Goal: Task Accomplishment & Management: Use online tool/utility

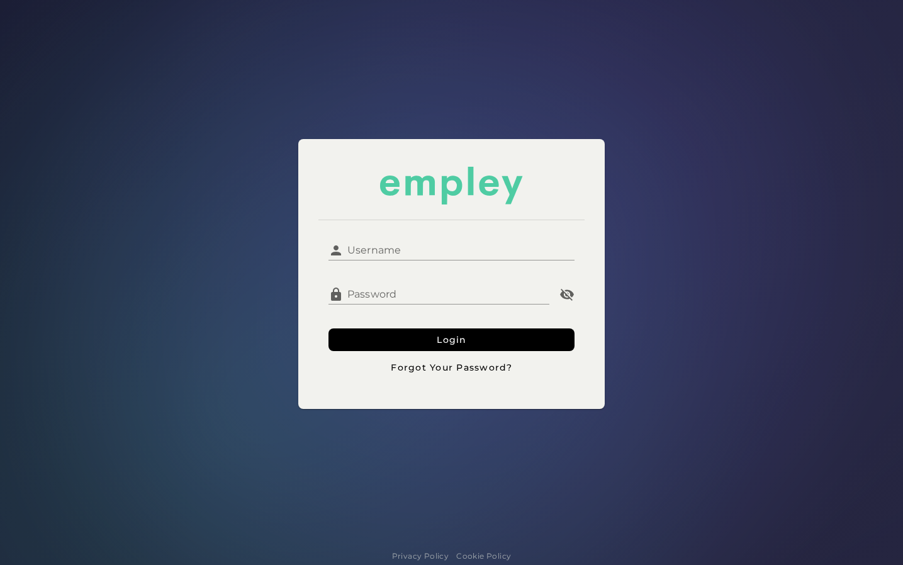
click at [383, 250] on input "Username" at bounding box center [458, 245] width 230 height 30
type input "********"
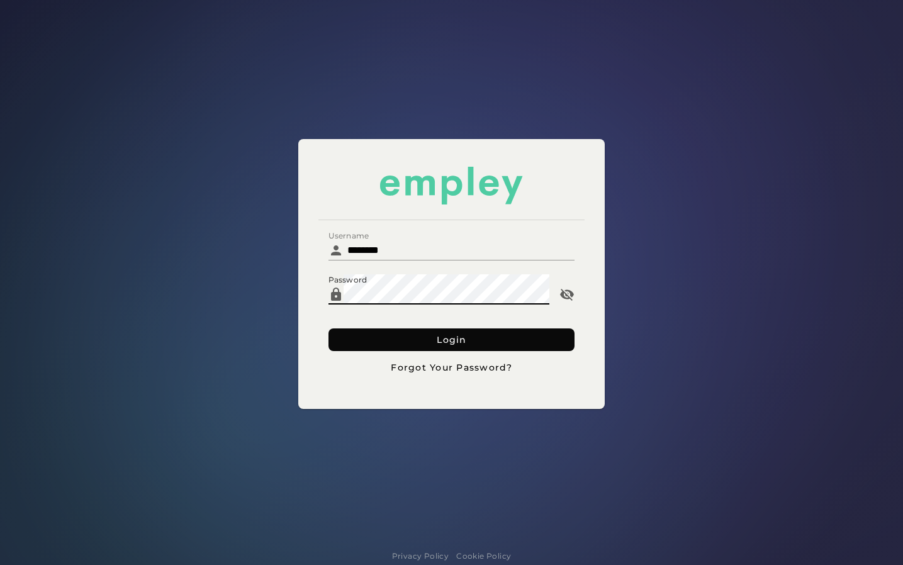
click at [378, 343] on button "Login" at bounding box center [450, 339] width 245 height 23
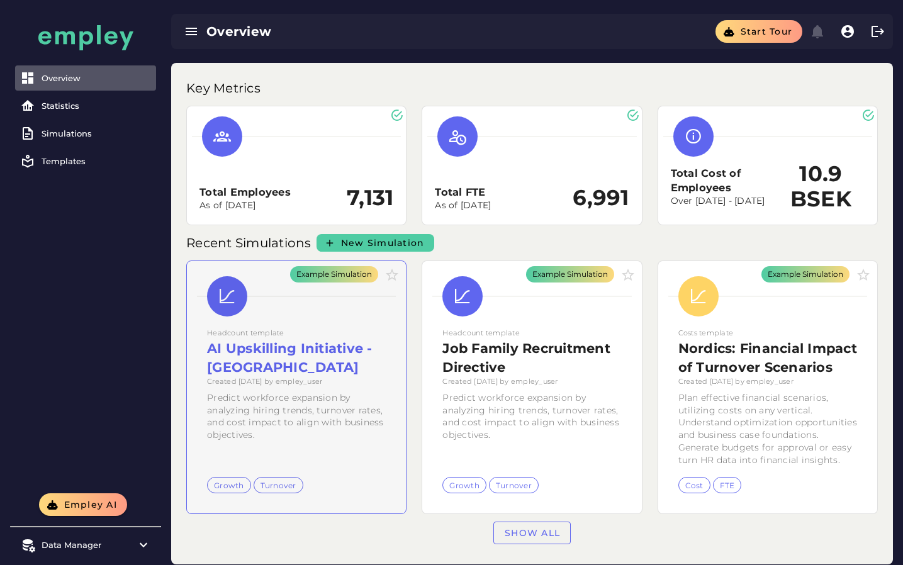
click at [310, 284] on div "Example Simulation" at bounding box center [296, 387] width 219 height 252
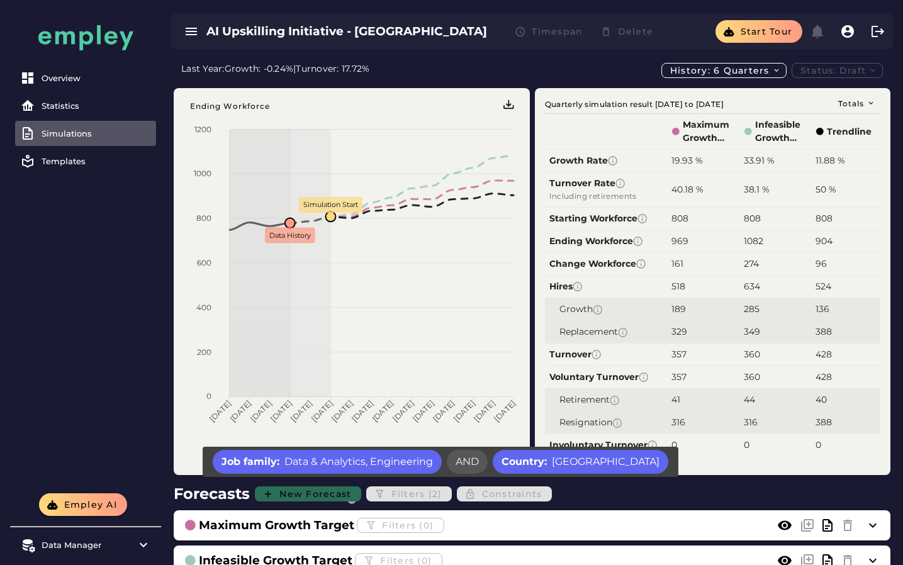
click at [411, 489] on span "Filters (2)" at bounding box center [409, 494] width 91 height 20
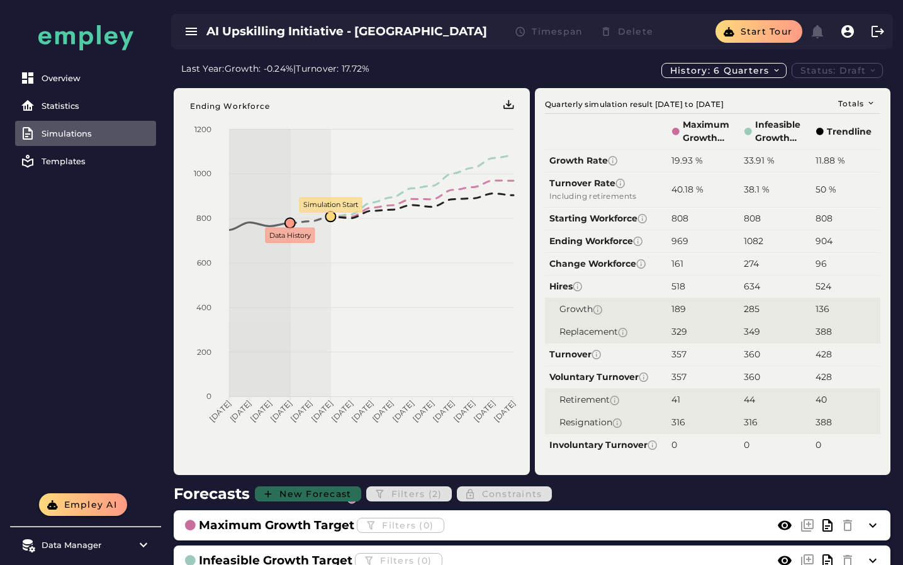
click at [82, 133] on div "Simulations" at bounding box center [96, 133] width 109 height 10
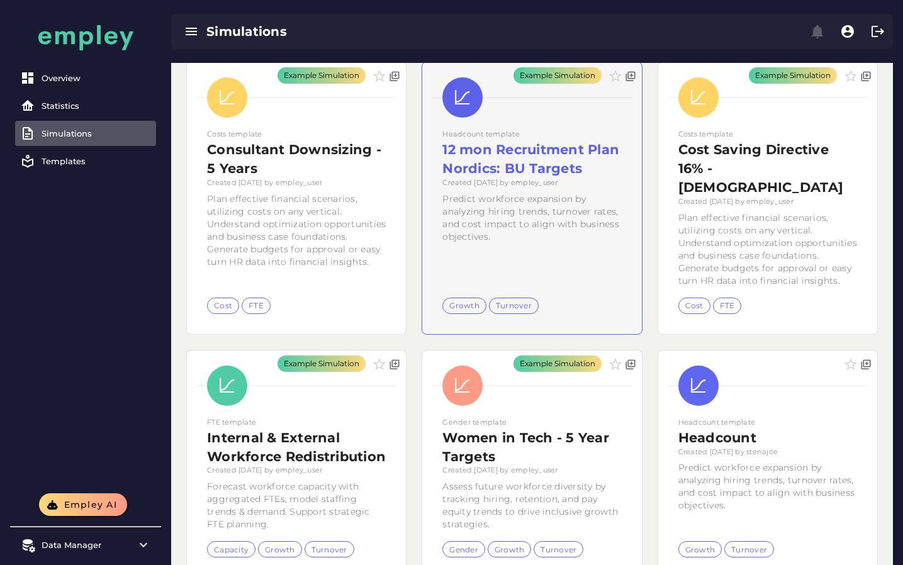
scroll to position [320, 0]
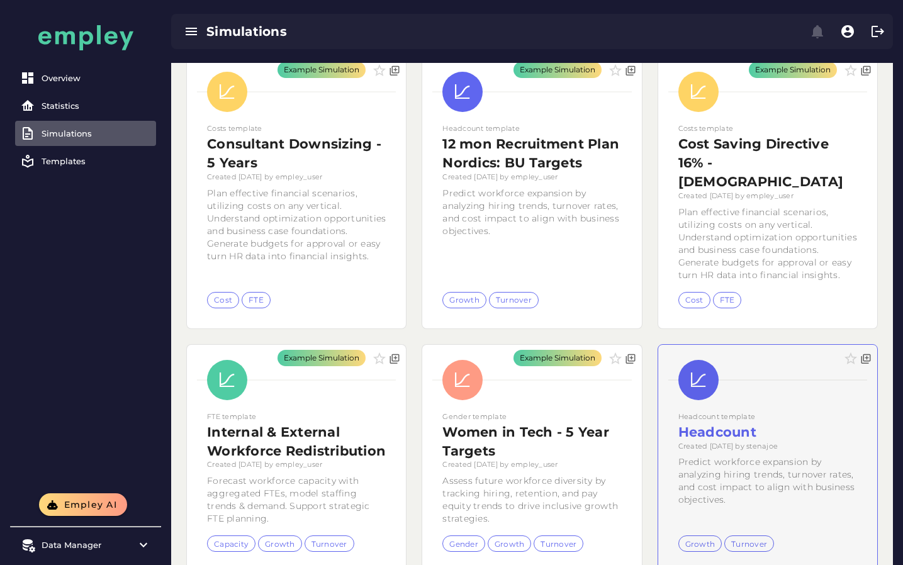
click at [855, 423] on div at bounding box center [859, 458] width 35 height 227
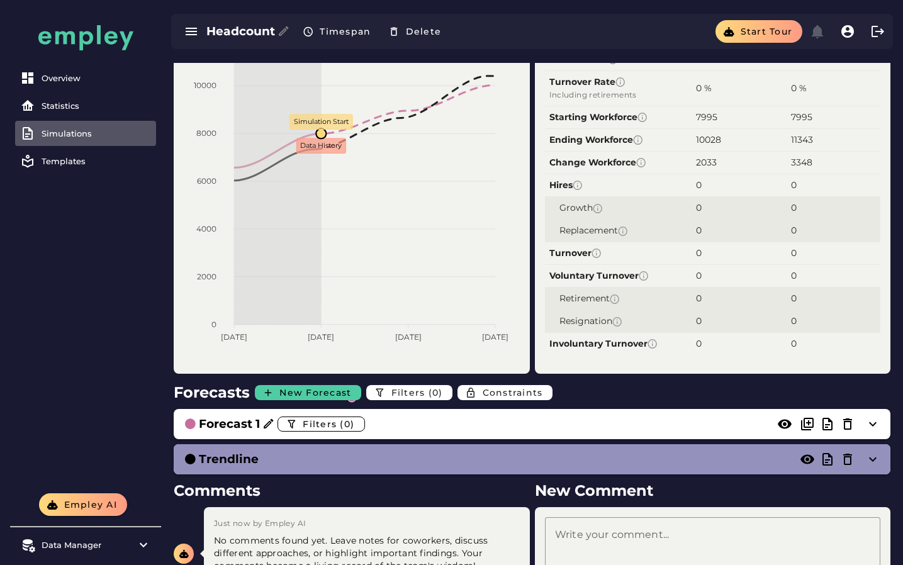
scroll to position [92, 0]
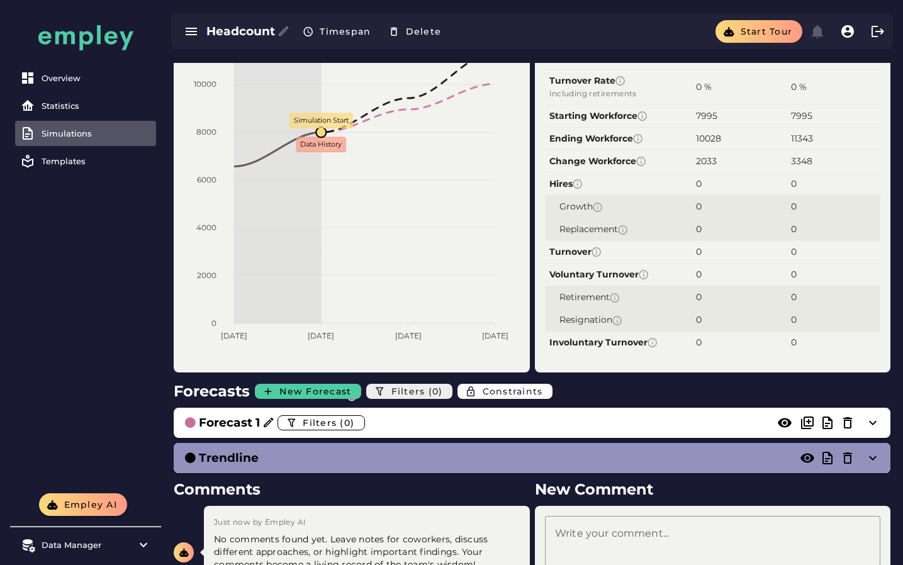
click at [406, 390] on span "Filters (0)" at bounding box center [416, 391] width 52 height 11
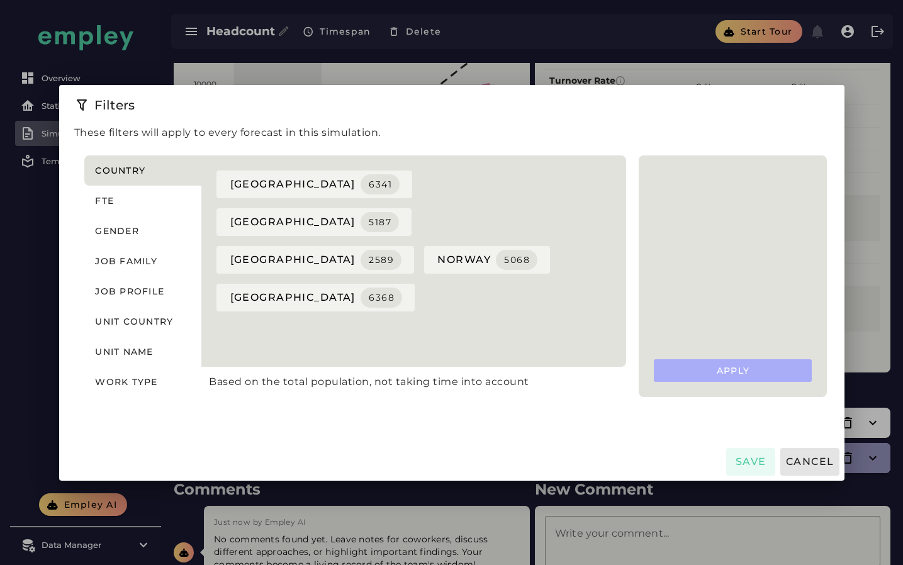
scroll to position [0, 0]
click at [158, 313] on button "Unit country" at bounding box center [143, 321] width 118 height 30
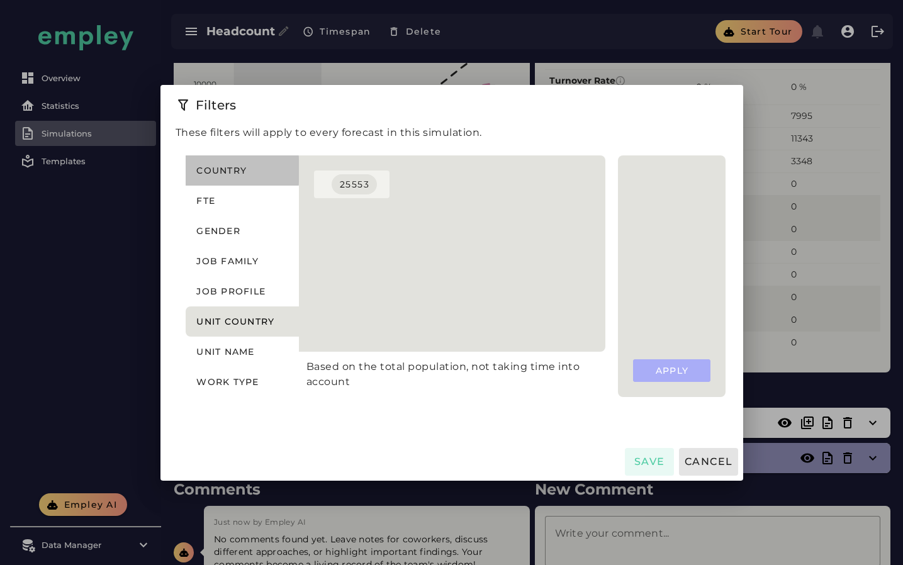
click at [231, 175] on span "Country" at bounding box center [221, 170] width 51 height 11
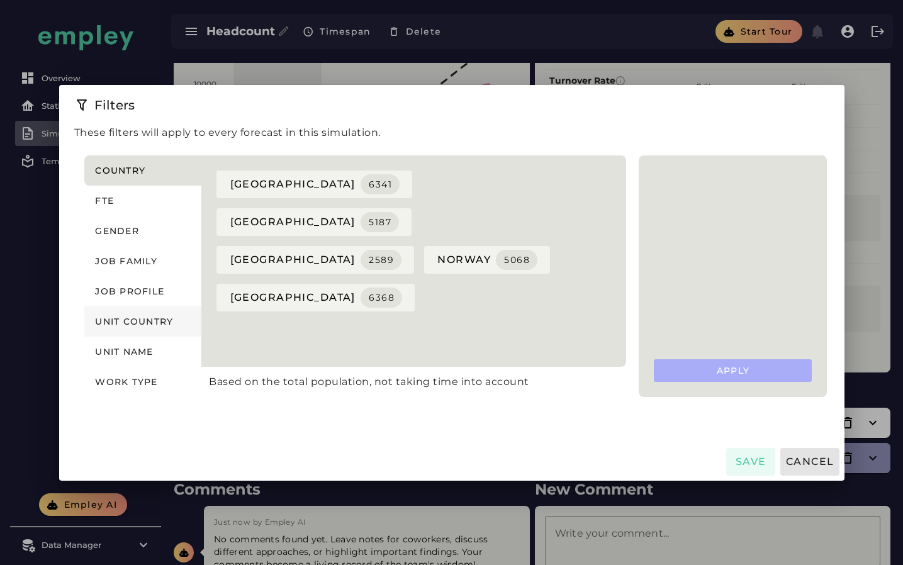
click at [165, 326] on span "Unit country" at bounding box center [133, 321] width 79 height 11
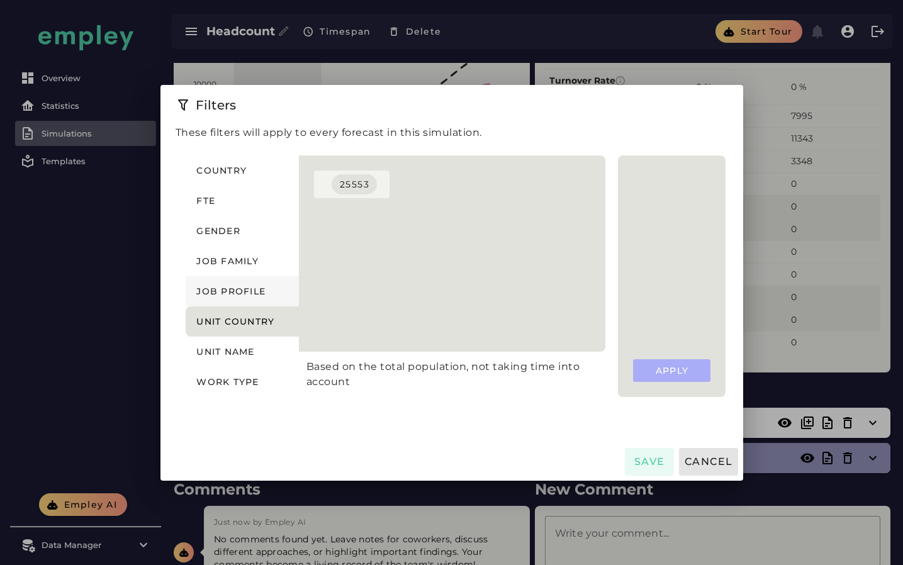
click at [266, 303] on button "Job profile" at bounding box center [242, 291] width 113 height 30
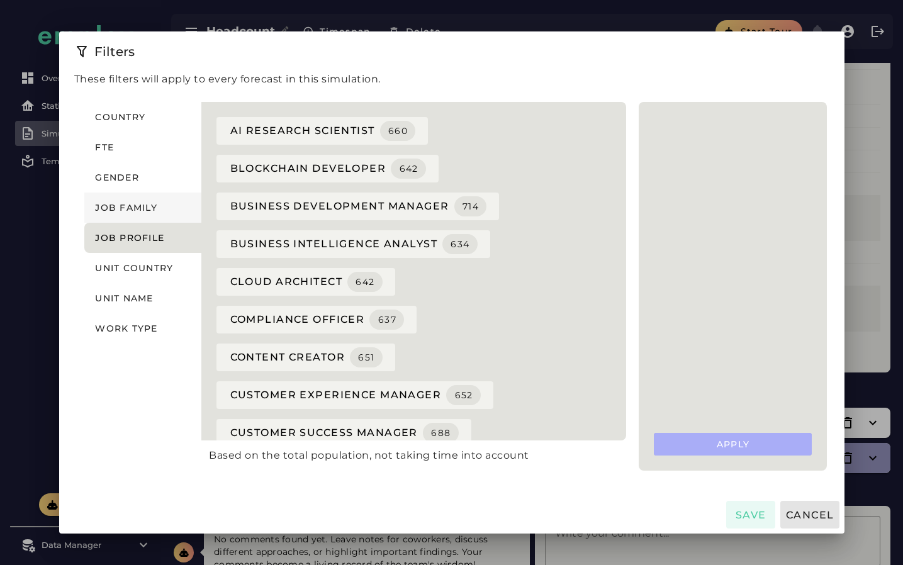
click at [152, 214] on button "Job family" at bounding box center [143, 207] width 118 height 30
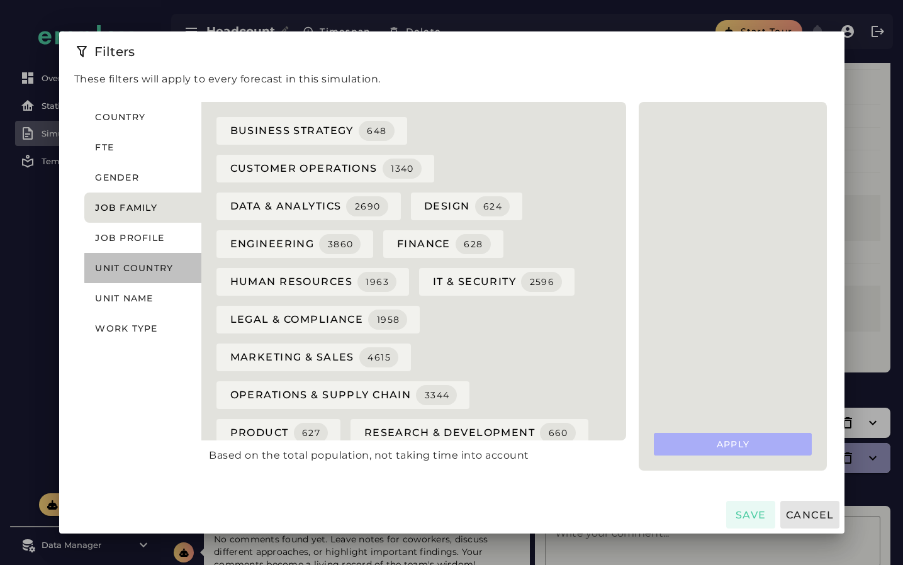
click at [152, 267] on span "Unit country" at bounding box center [133, 267] width 79 height 11
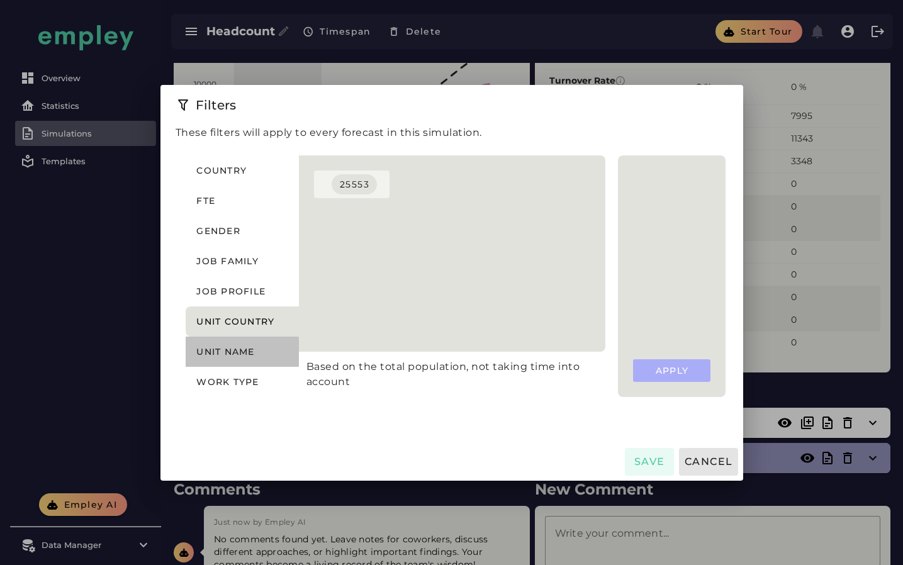
click at [238, 344] on button "Unit name" at bounding box center [242, 352] width 113 height 30
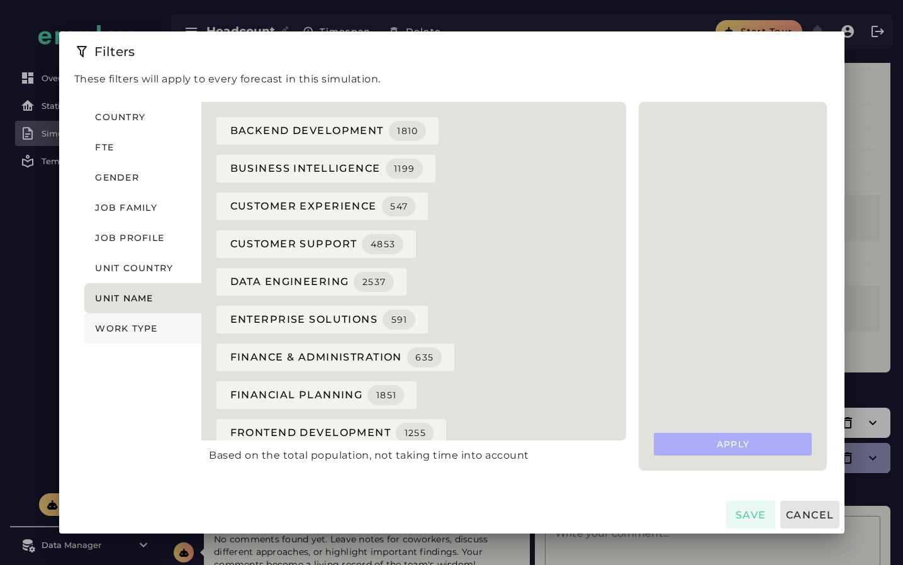
click at [128, 323] on span "Work type" at bounding box center [126, 328] width 64 height 11
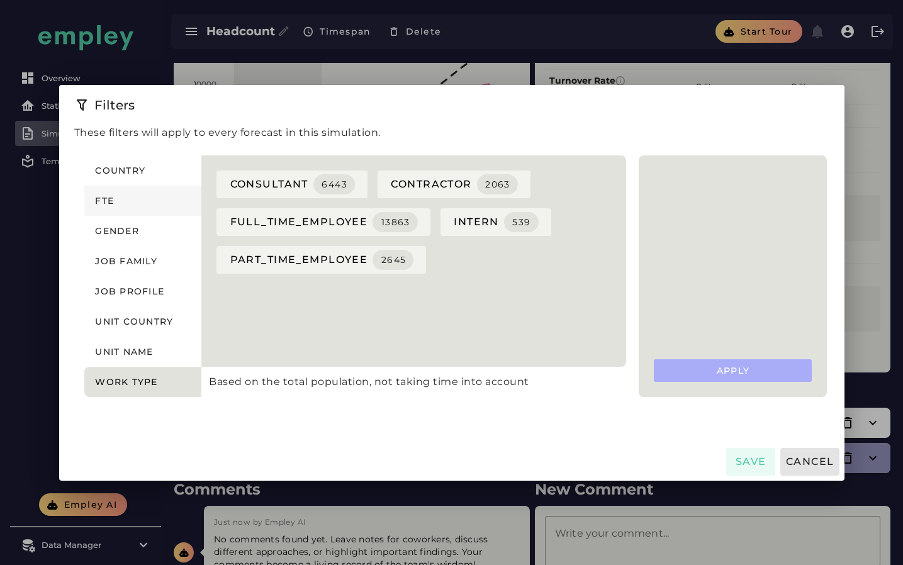
click at [136, 199] on button "FTE" at bounding box center [143, 201] width 118 height 30
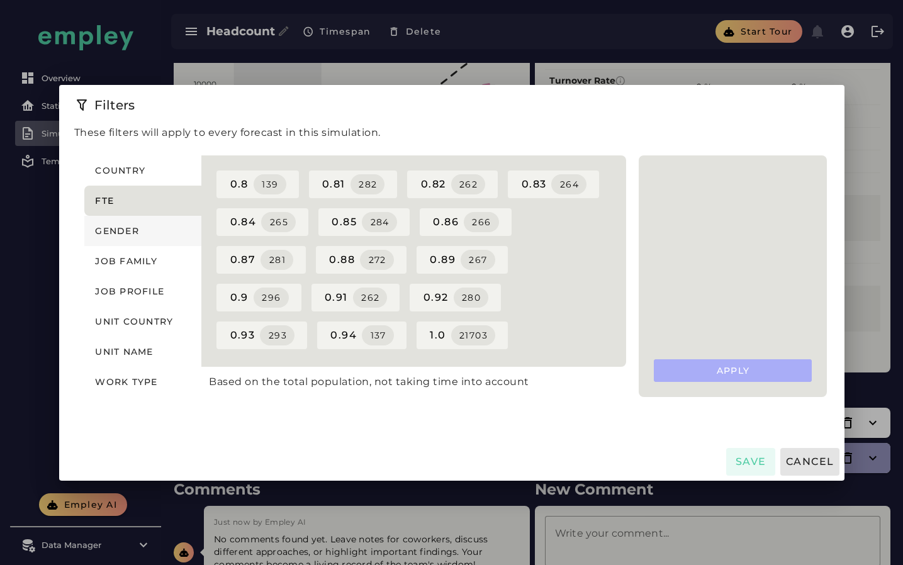
click at [136, 221] on button "Gender" at bounding box center [143, 231] width 118 height 30
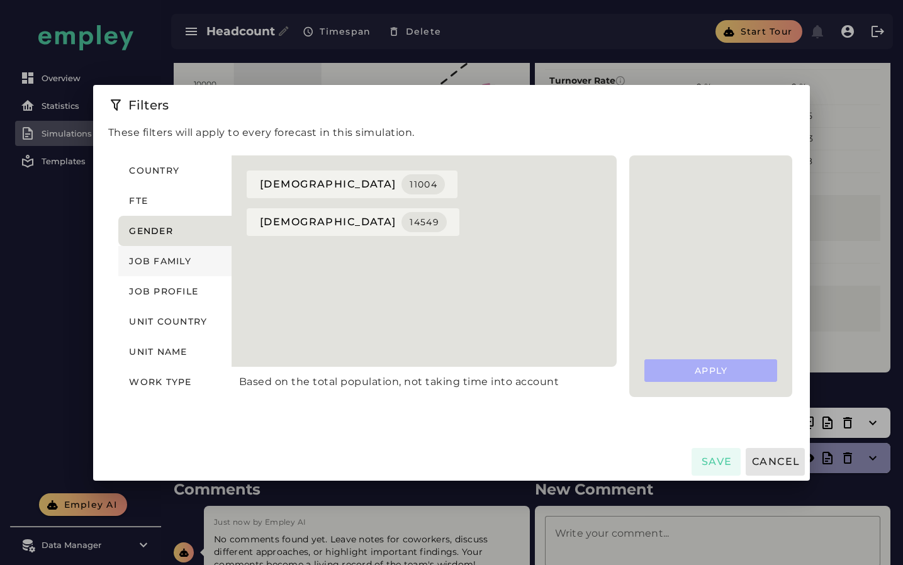
click at [231, 249] on button "Job family" at bounding box center [174, 261] width 113 height 30
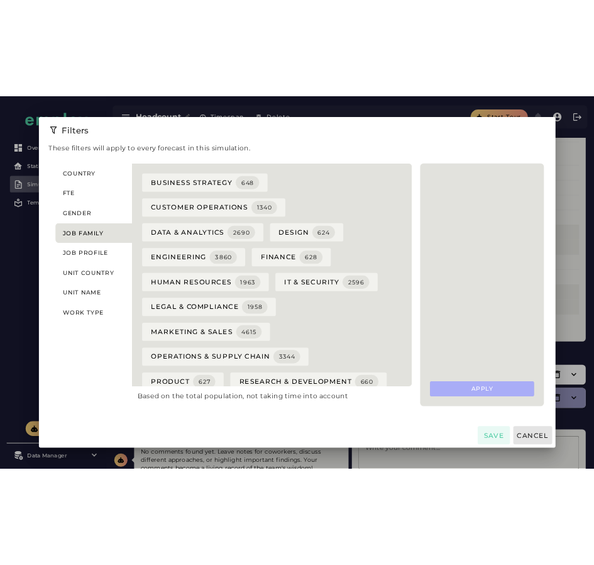
scroll to position [6, 0]
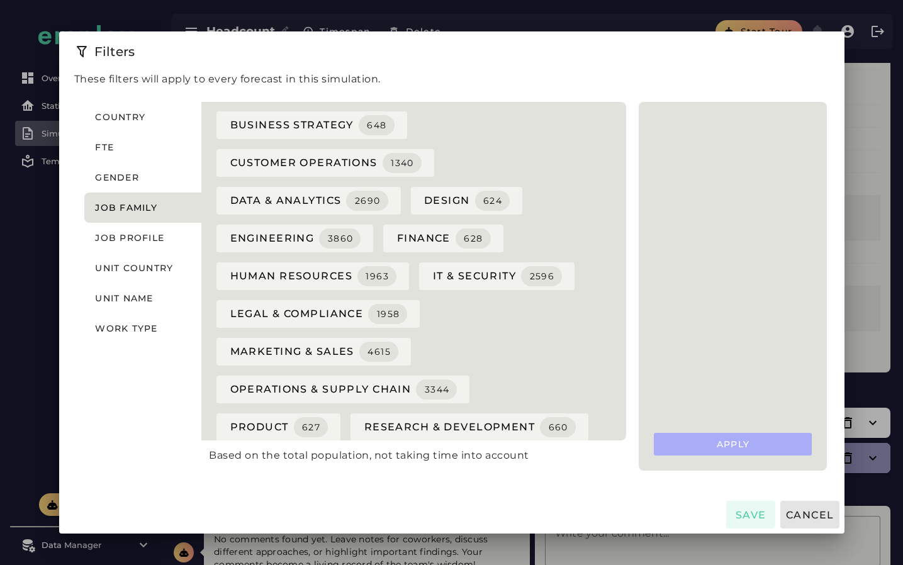
type button "jobFamily"
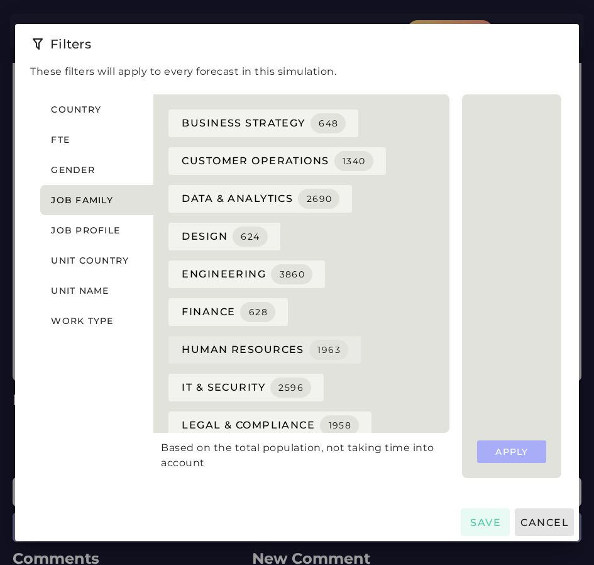
scroll to position [157, 0]
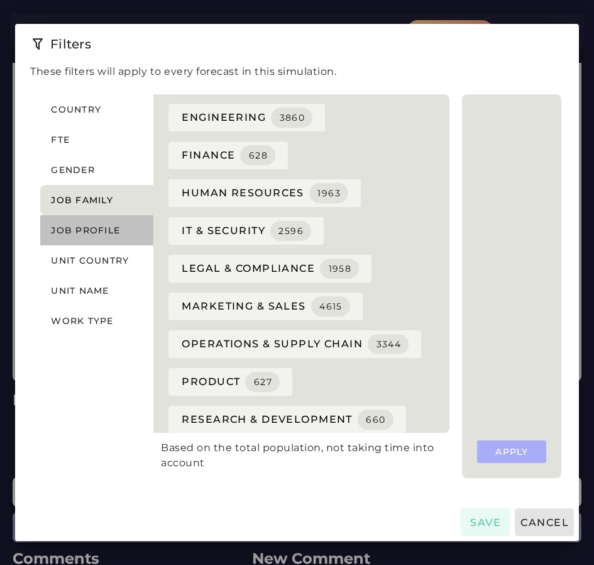
click at [80, 226] on span "Job profile" at bounding box center [85, 230] width 70 height 11
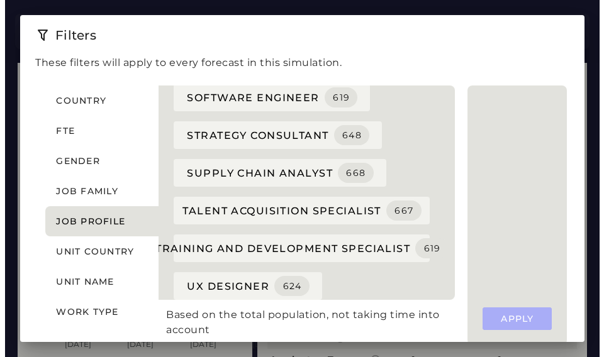
scroll to position [1263, 0]
